Goal: Find specific page/section: Find specific page/section

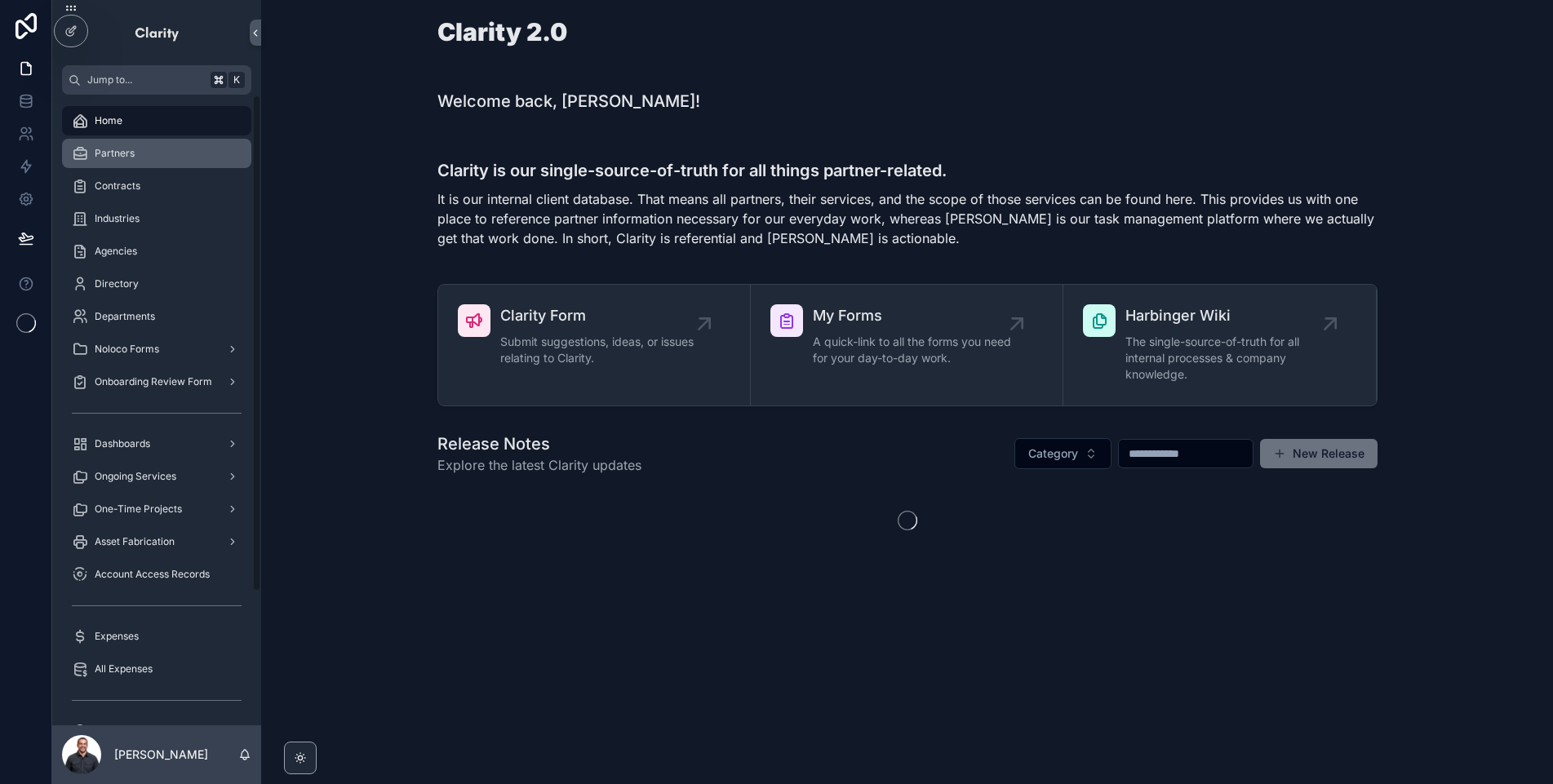
click at [182, 168] on link "Partners" at bounding box center [157, 154] width 190 height 29
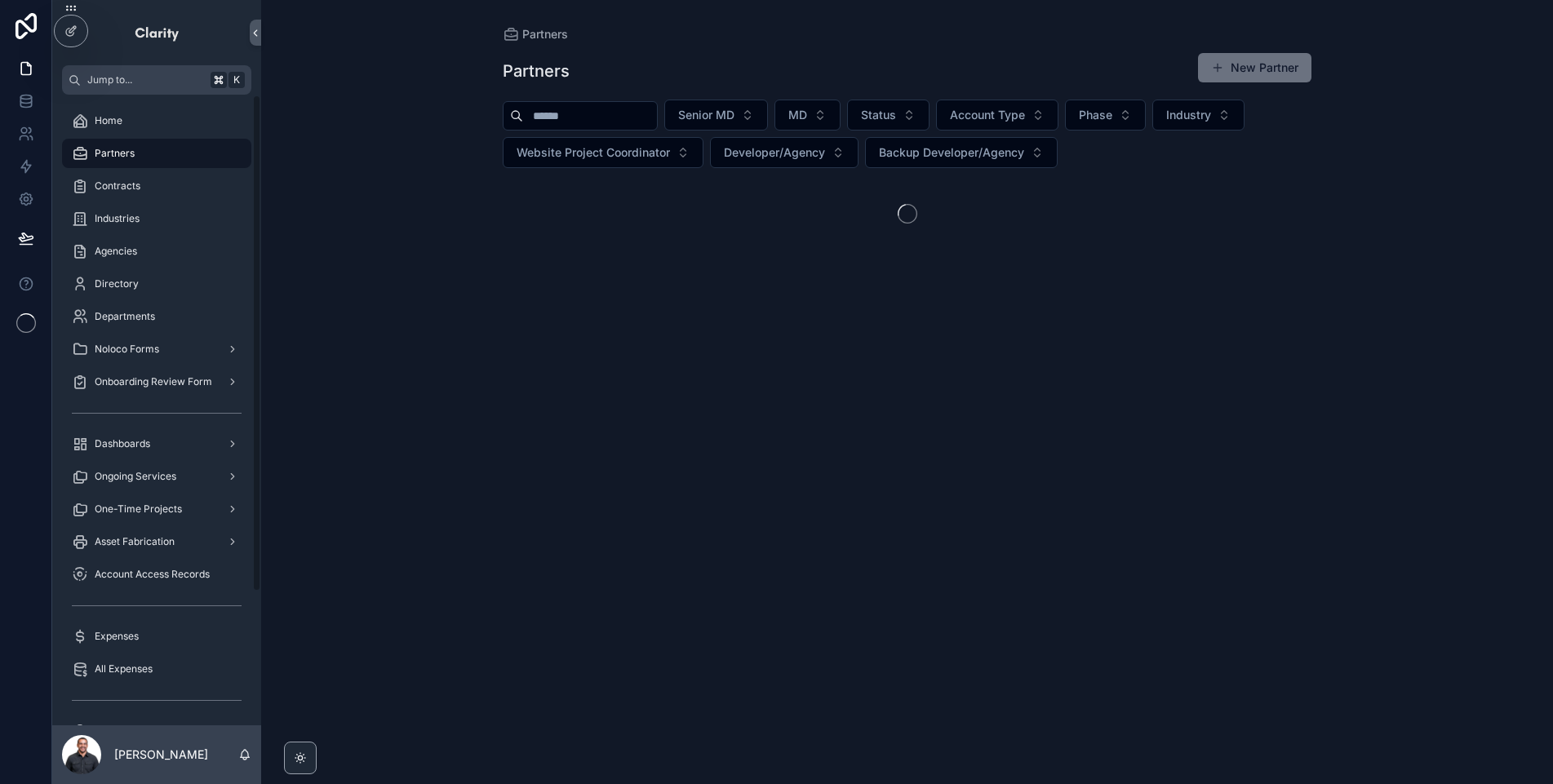
click at [177, 162] on div "Partners" at bounding box center [157, 154] width 170 height 26
click at [633, 121] on input "scrollable content" at bounding box center [590, 116] width 134 height 23
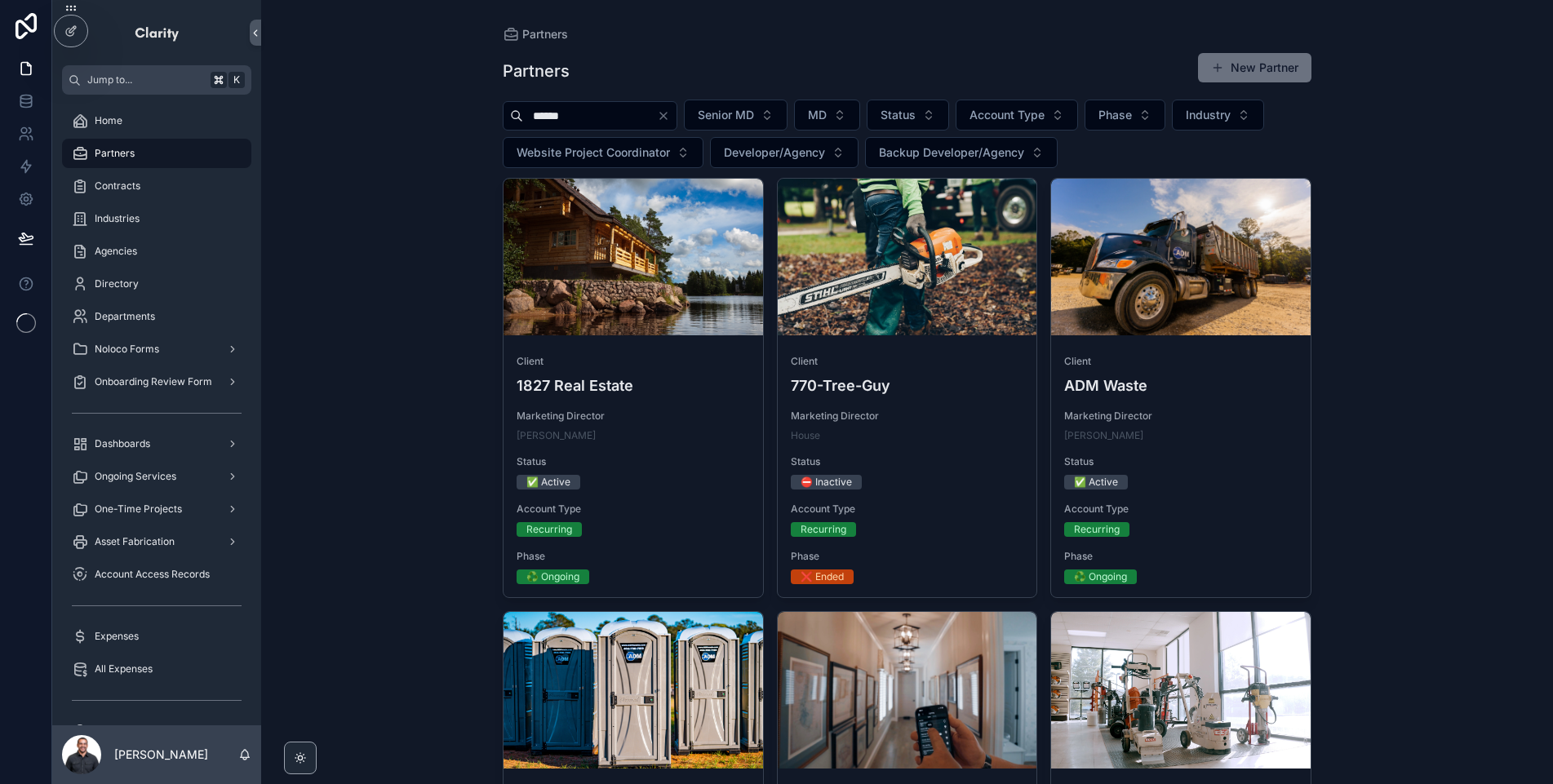
type input "*******"
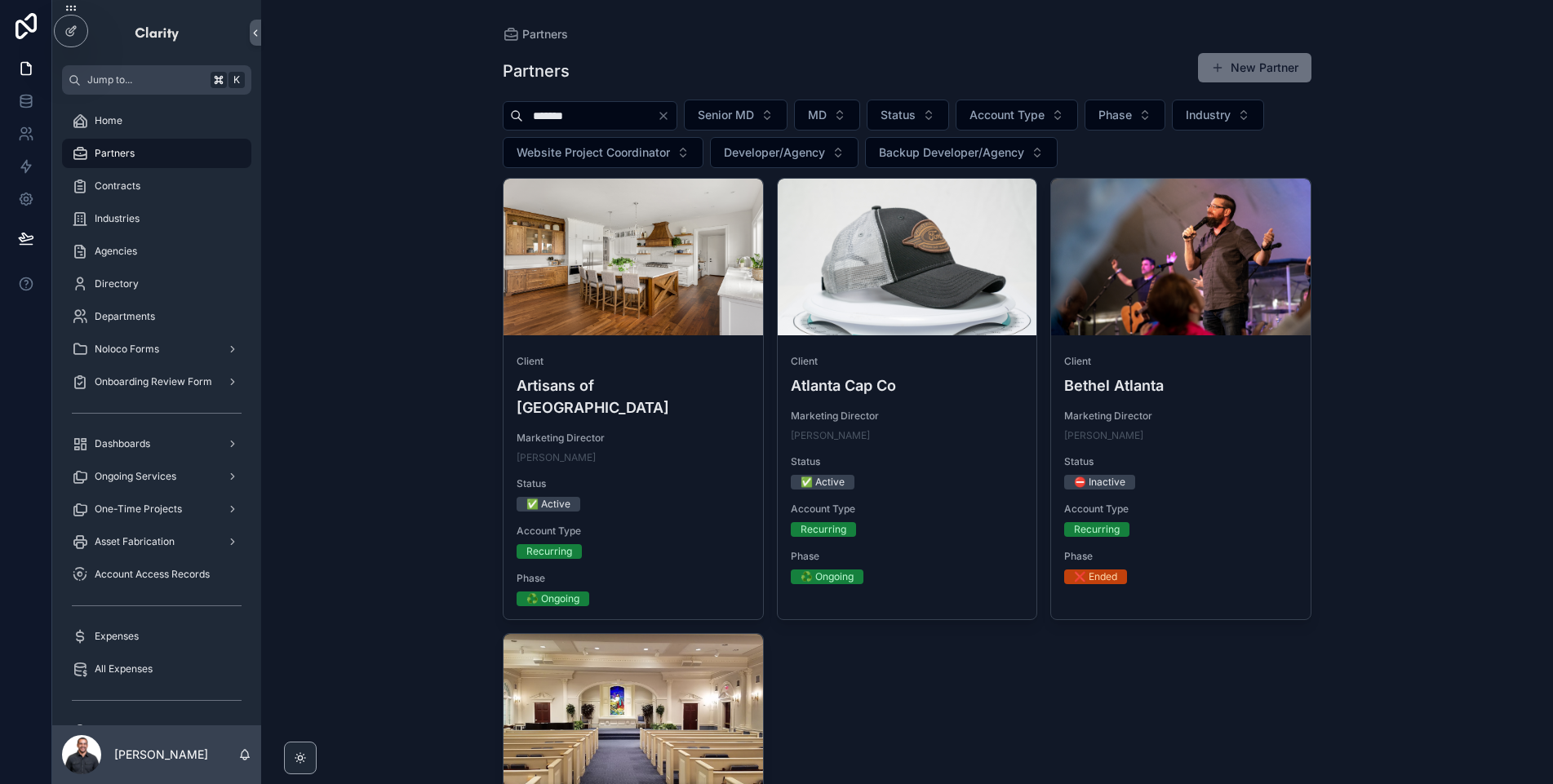
scroll to position [4, 0]
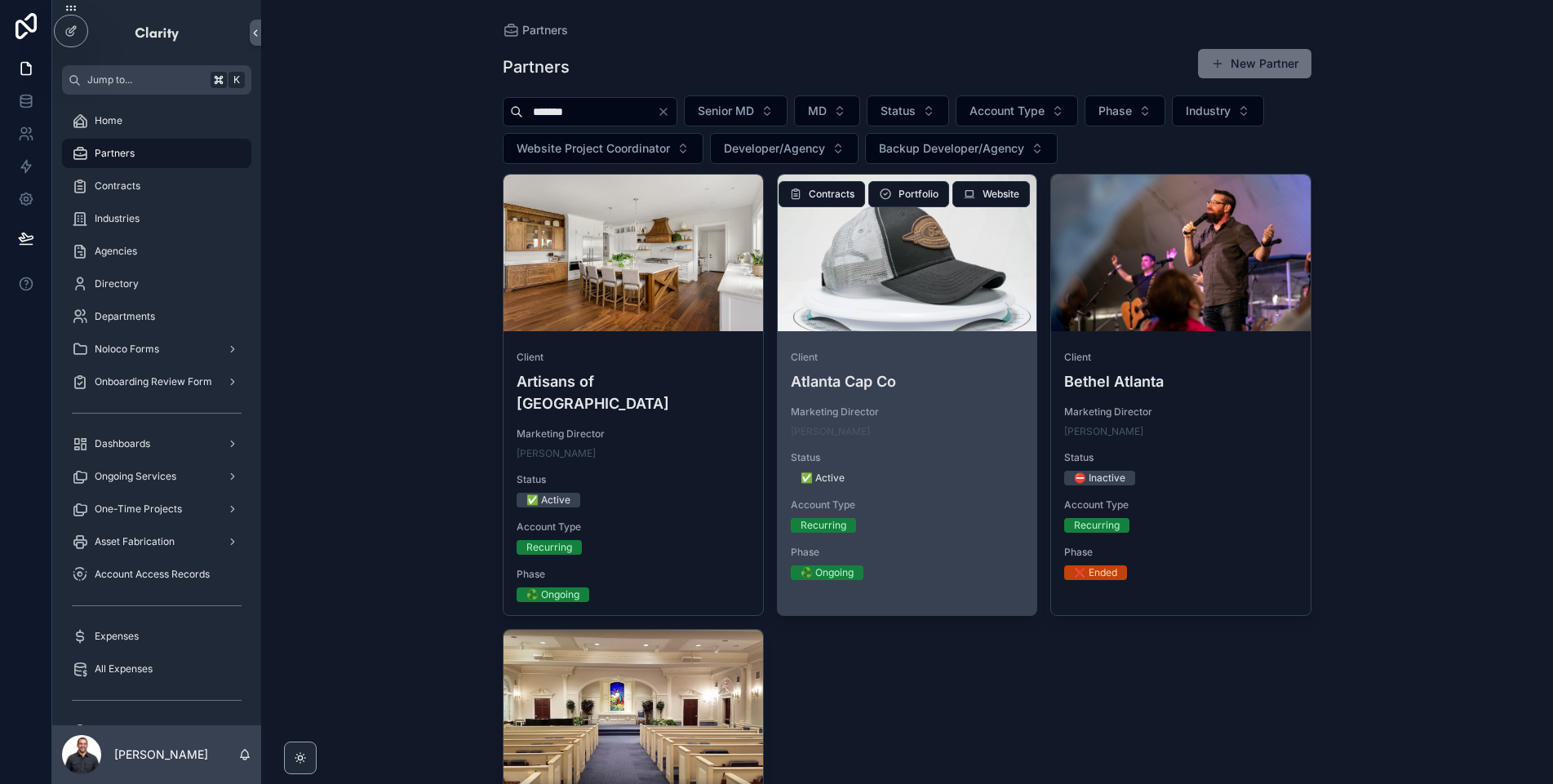
click at [932, 515] on div "Account Type Recurring" at bounding box center [907, 516] width 233 height 34
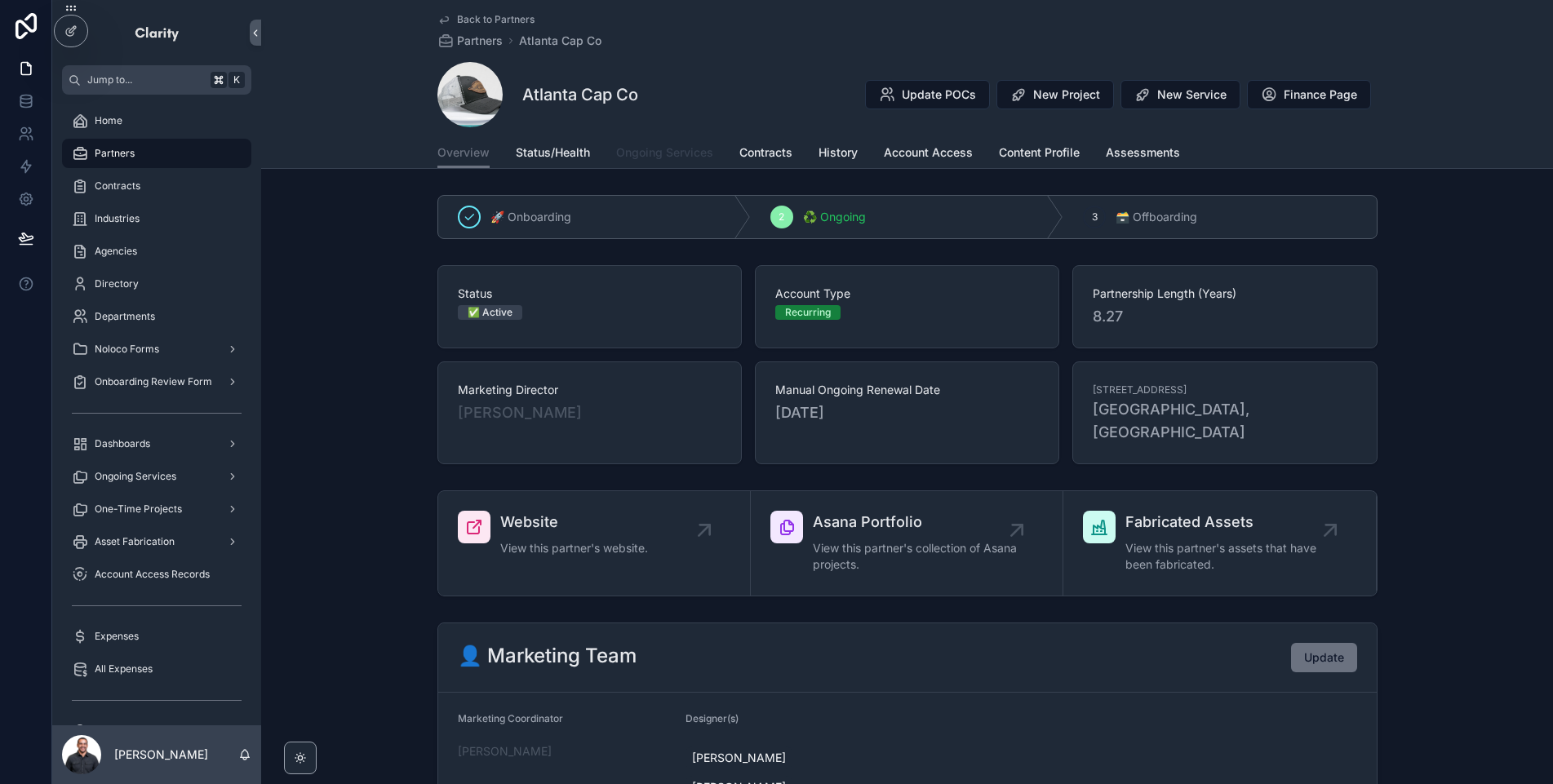
click at [660, 151] on span "Ongoing Services" at bounding box center [665, 153] width 97 height 16
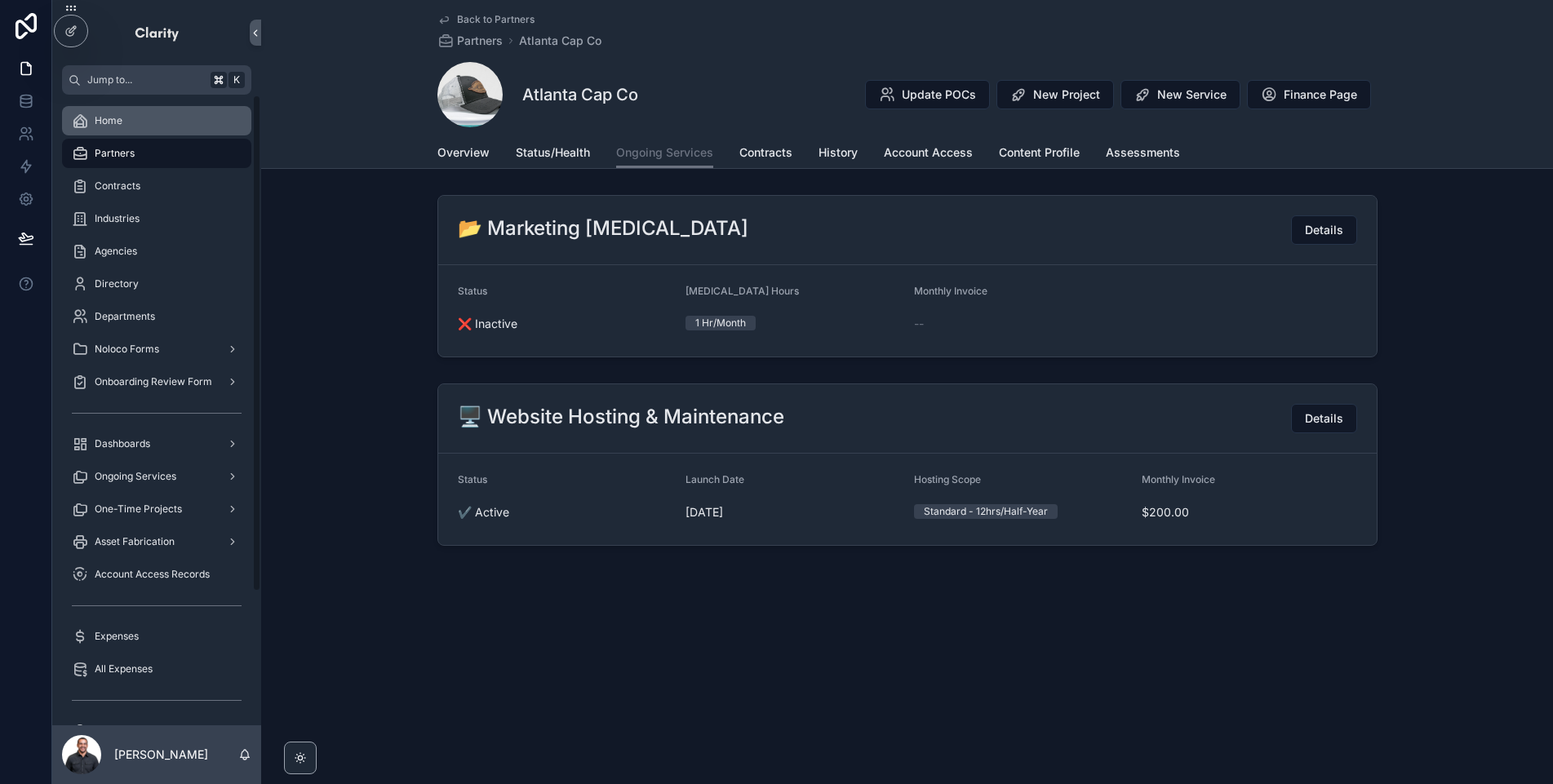
click at [177, 123] on div "Home" at bounding box center [157, 121] width 170 height 26
